Goal: Find specific page/section: Find specific page/section

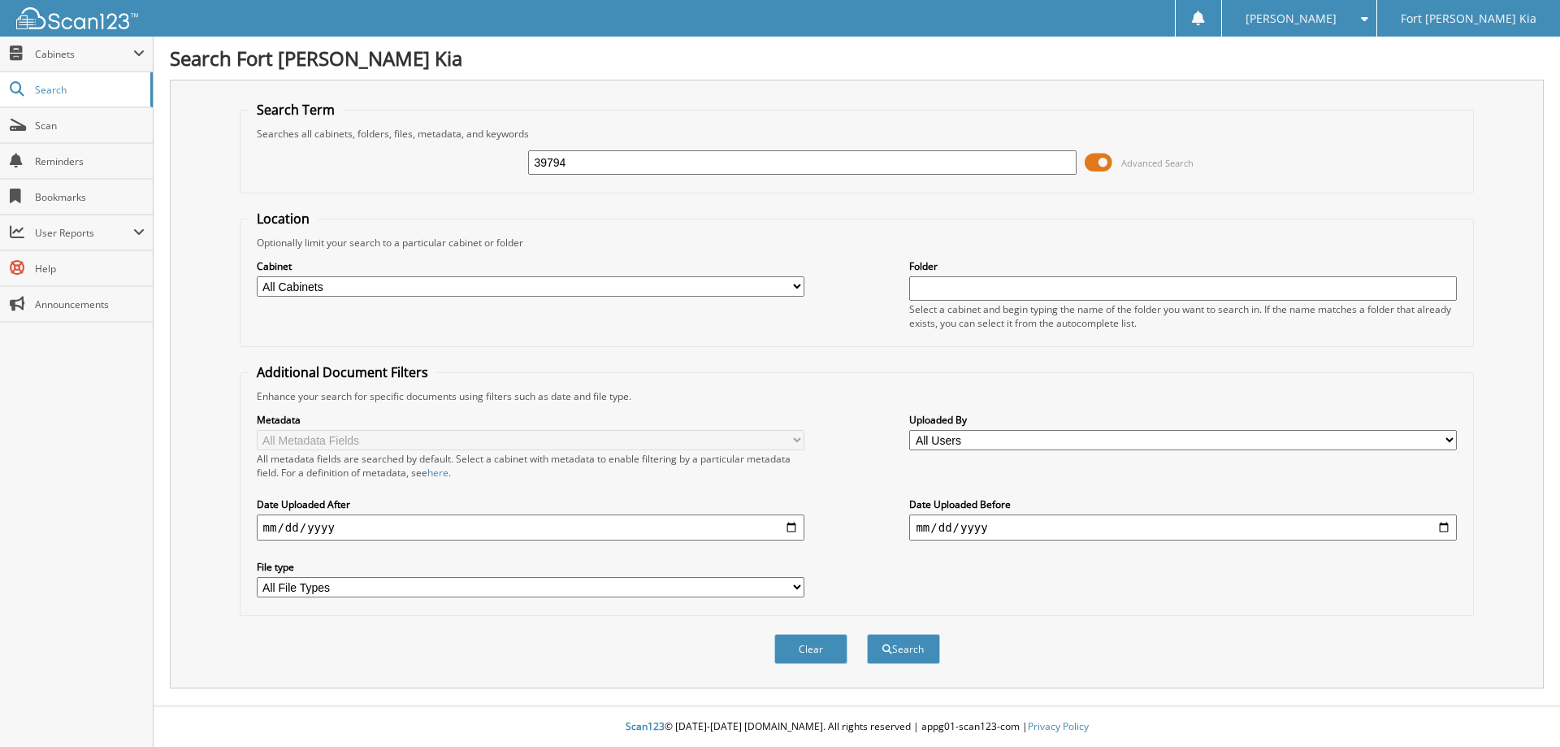
type input "39794"
click at [867, 634] on button "Search" at bounding box center [903, 649] width 73 height 30
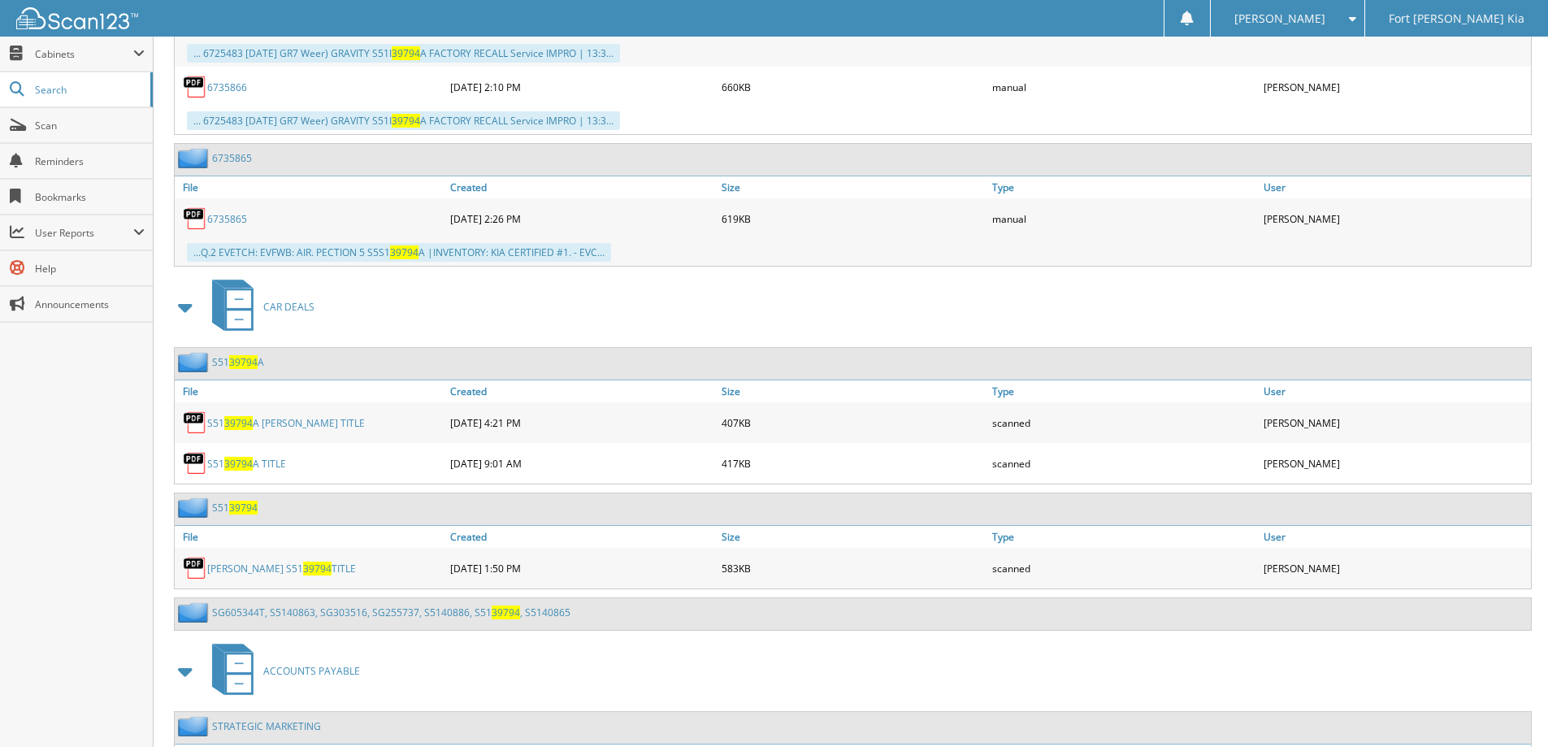
scroll to position [2469, 0]
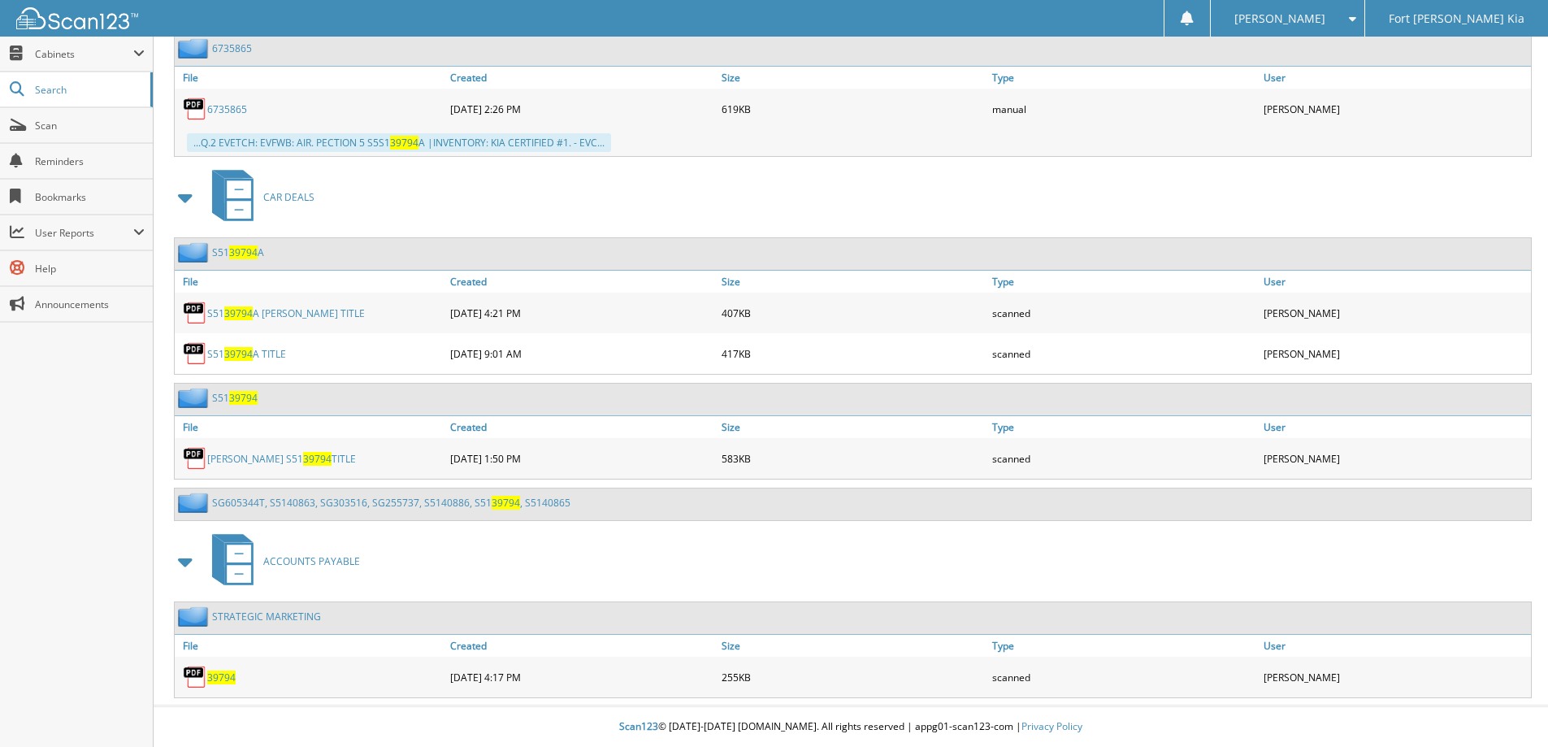
click at [225, 675] on span "39794" at bounding box center [221, 677] width 28 height 14
